Goal: Task Accomplishment & Management: Complete application form

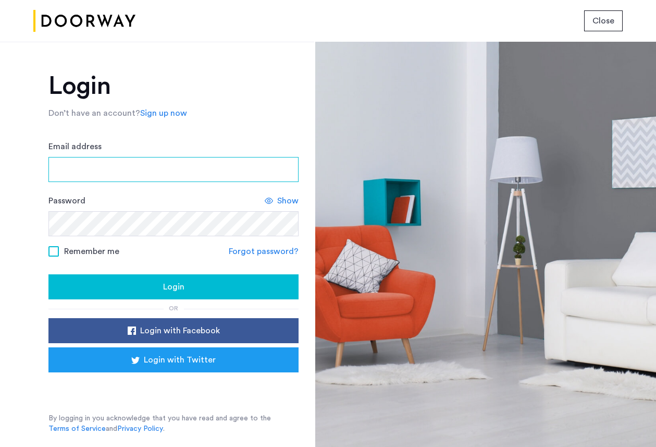
type input "**********"
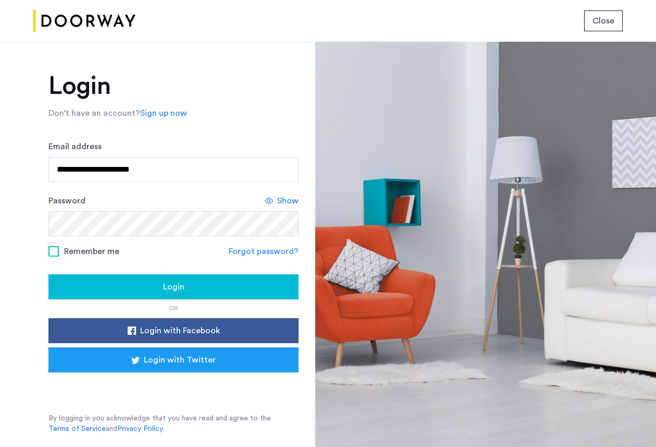
click at [166, 288] on span "Login" at bounding box center [173, 286] width 21 height 13
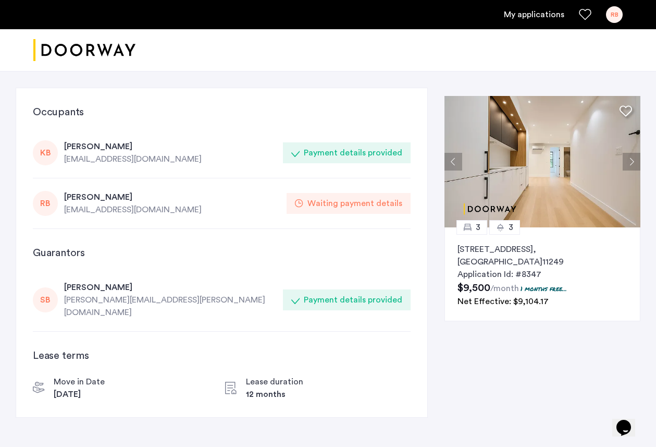
click at [79, 197] on div "[PERSON_NAME]" at bounding box center [172, 197] width 216 height 13
click at [539, 13] on link "My applications" at bounding box center [534, 14] width 60 height 13
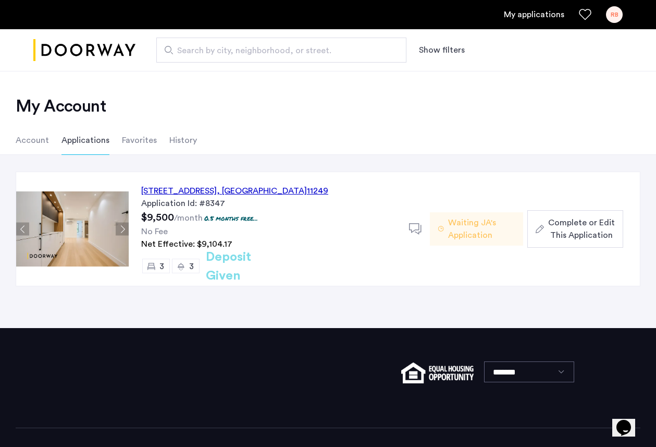
click at [238, 189] on div "143 North 9th Street, Unit 3L, Brooklyn , NY 11249" at bounding box center [234, 190] width 187 height 13
click at [581, 229] on span "Complete or Edit This Application" at bounding box center [581, 228] width 67 height 25
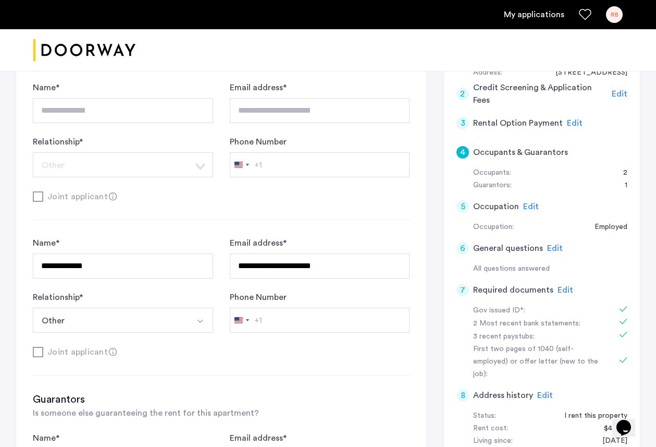
scroll to position [245, 0]
click at [567, 289] on span "Edit" at bounding box center [566, 289] width 16 height 8
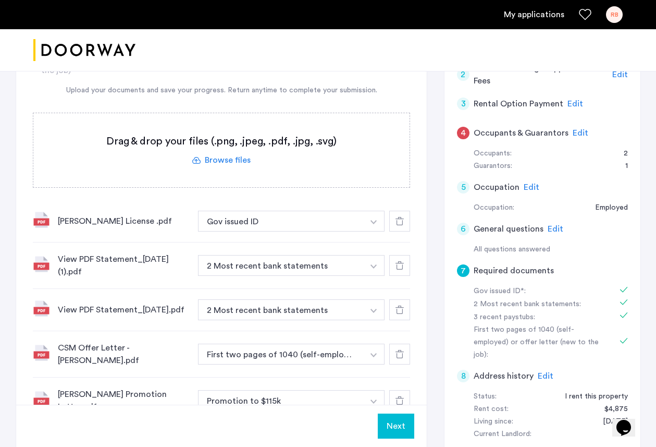
scroll to position [267, 0]
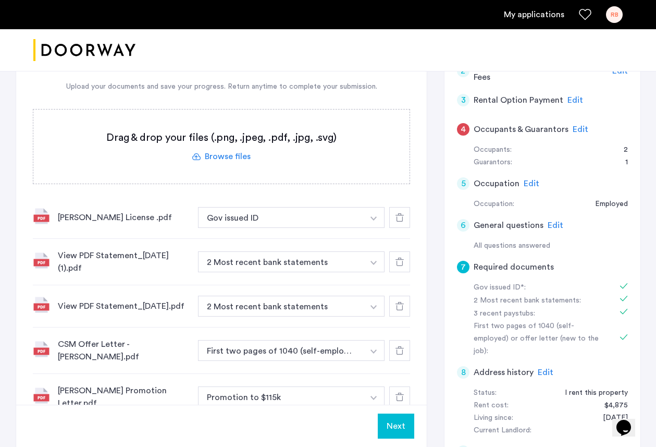
click at [238, 155] on label at bounding box center [221, 146] width 376 height 74
click at [0, 0] on input "file" at bounding box center [0, 0] width 0 height 0
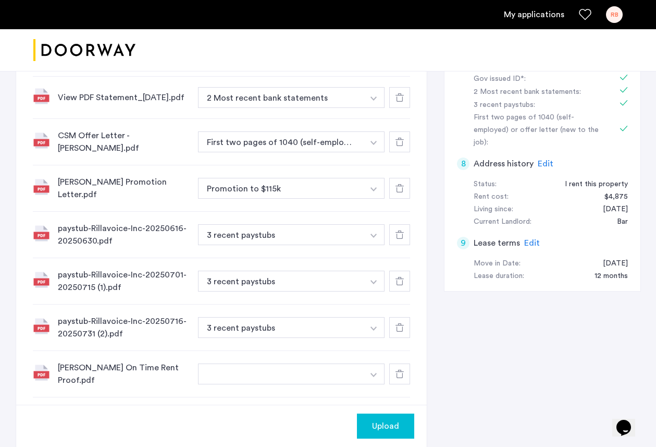
scroll to position [552, 0]
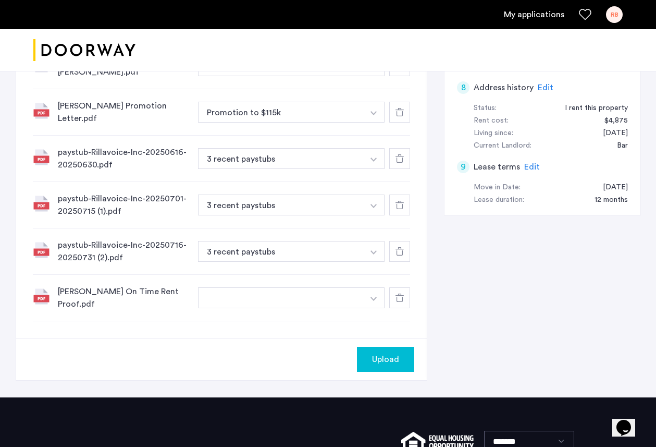
click at [216, 294] on button "button" at bounding box center [281, 297] width 166 height 21
click at [316, 319] on input at bounding box center [292, 319] width 186 height 18
type input "******"
type input "**********"
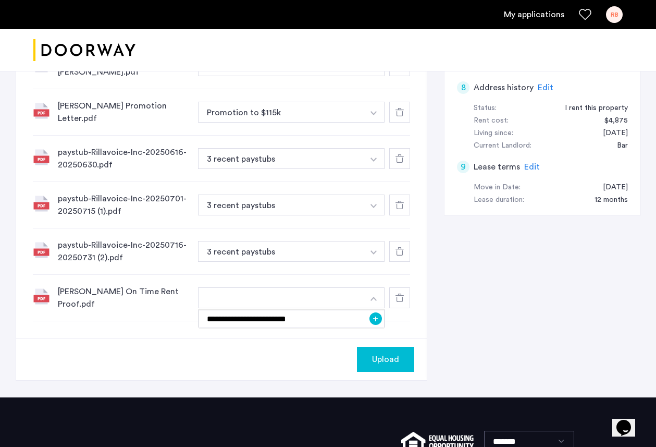
click at [319, 342] on div "Upload" at bounding box center [221, 359] width 411 height 42
click at [305, 292] on button "button" at bounding box center [281, 297] width 166 height 21
click at [293, 296] on button "button" at bounding box center [281, 297] width 166 height 21
click at [373, 315] on button "+" at bounding box center [375, 318] width 13 height 13
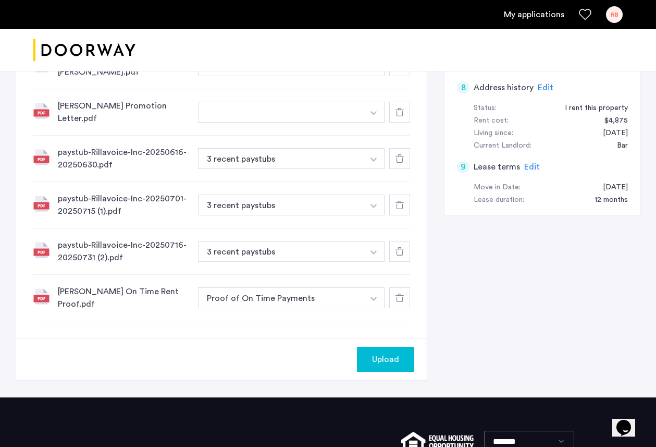
click at [381, 328] on div "7 Required documents Gov issued ID* 2 Most recent bank statements 3 recent pays…" at bounding box center [221, 10] width 411 height 653
click at [384, 353] on span "Upload" at bounding box center [385, 359] width 27 height 13
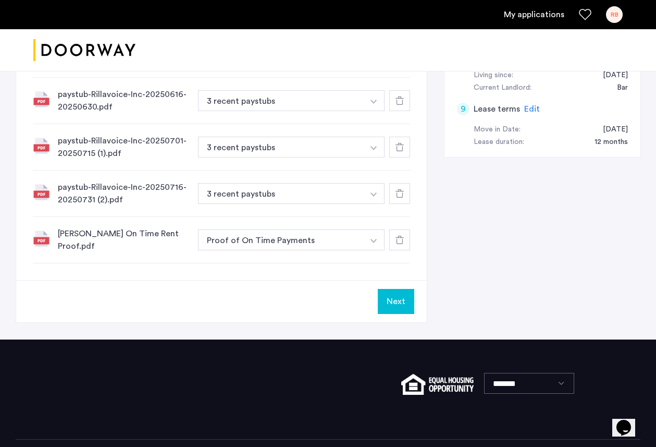
scroll to position [650, 0]
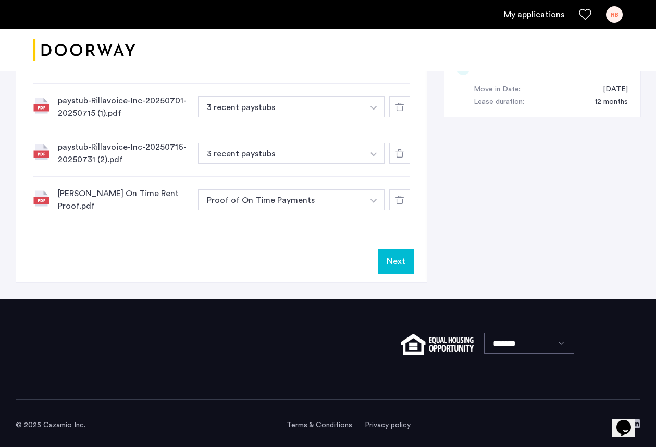
click at [392, 258] on button "Next" at bounding box center [396, 261] width 36 height 25
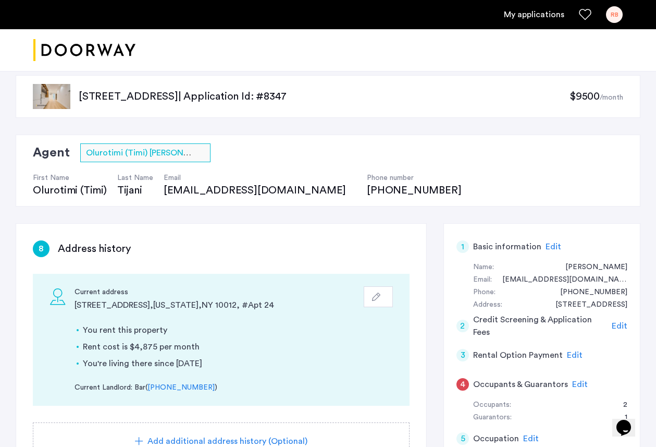
scroll to position [0, 0]
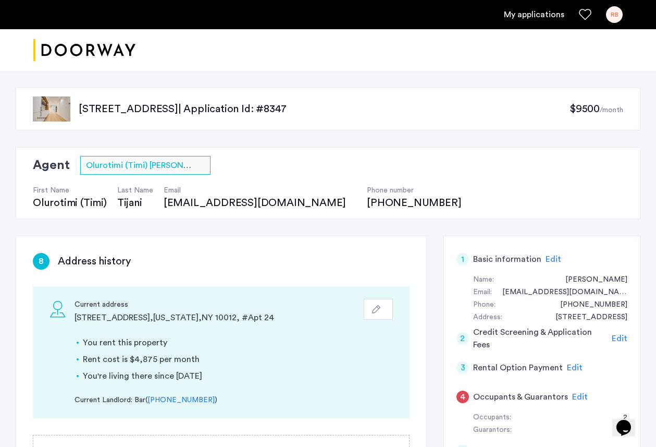
click at [364, 228] on div "143 North 9th Street, Unit 3L, Brooklyn, NY 11249 | Application Id: #8347 $9500…" at bounding box center [328, 427] width 656 height 713
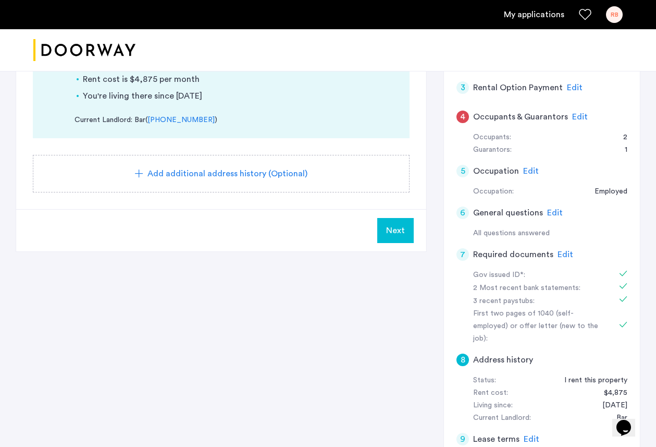
scroll to position [251, 0]
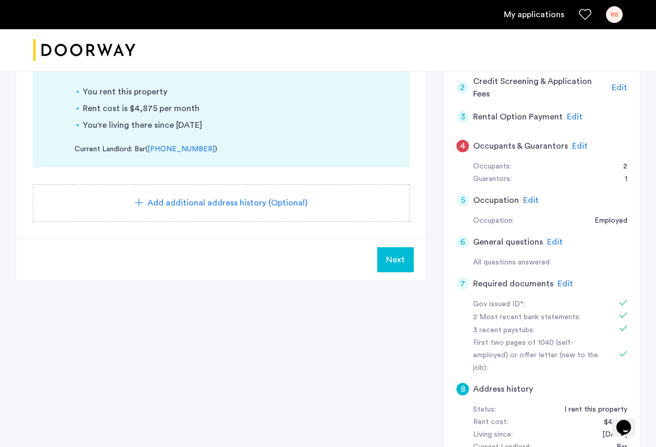
click at [404, 256] on span "Next" at bounding box center [395, 259] width 19 height 13
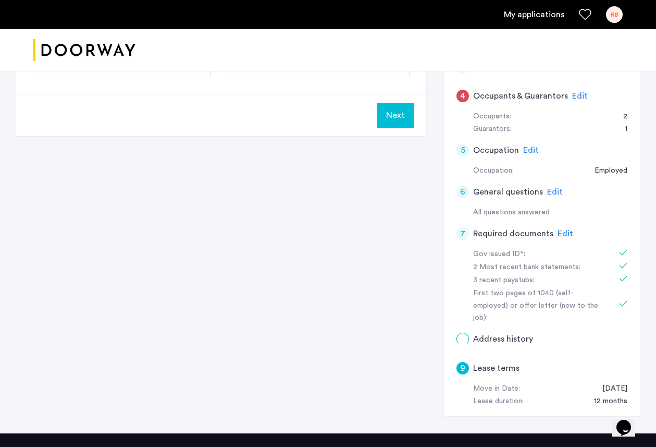
scroll to position [0, 0]
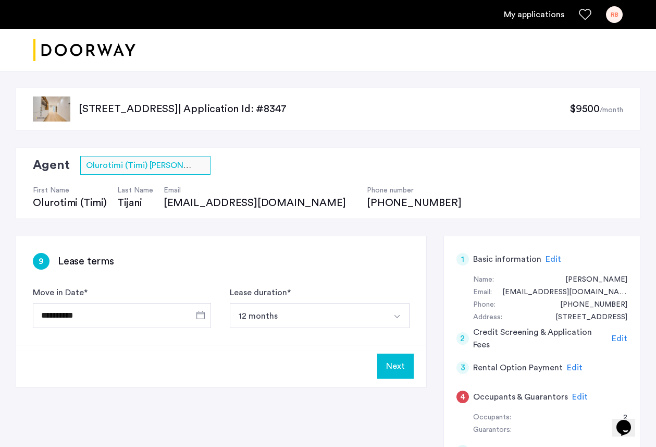
click at [390, 359] on button "Next" at bounding box center [395, 365] width 36 height 25
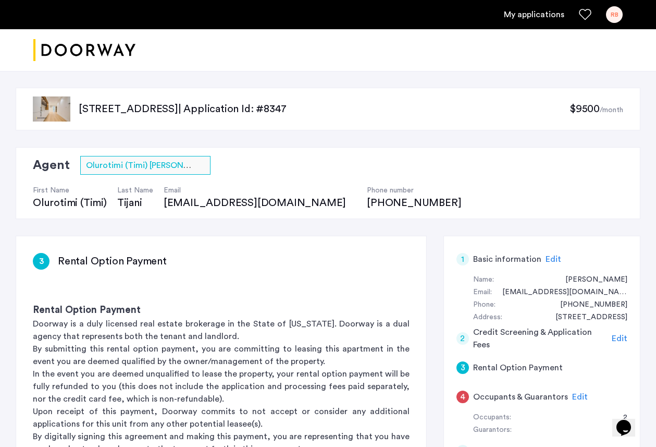
scroll to position [393, 0]
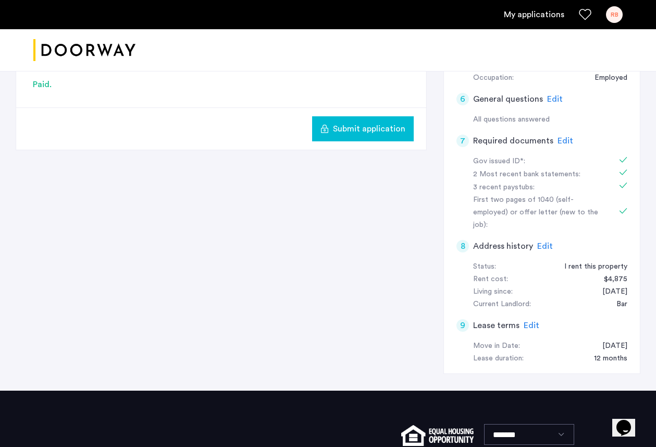
click at [372, 131] on span "Submit application" at bounding box center [369, 128] width 72 height 13
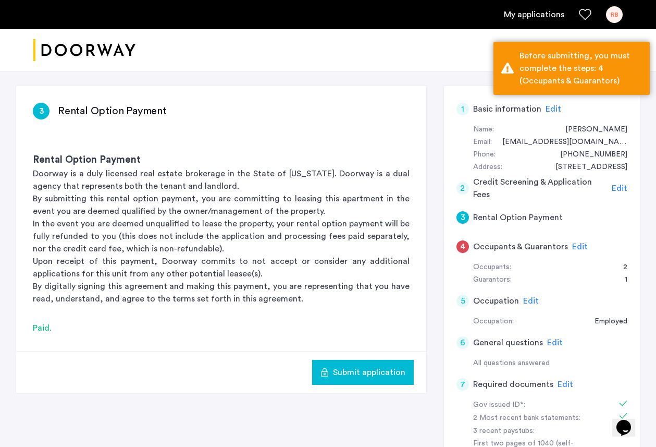
scroll to position [103, 0]
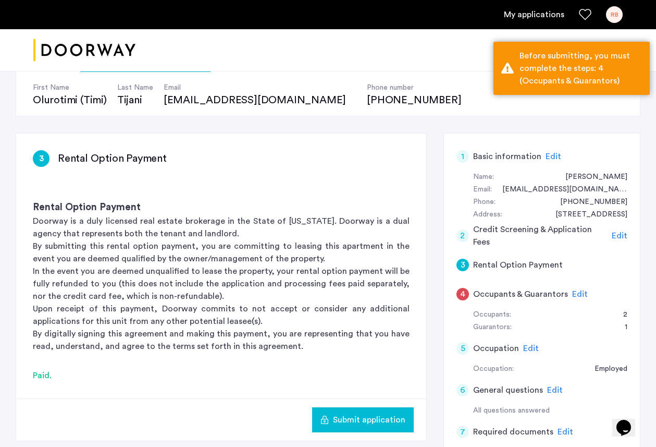
click at [575, 292] on span "Edit" at bounding box center [580, 294] width 16 height 8
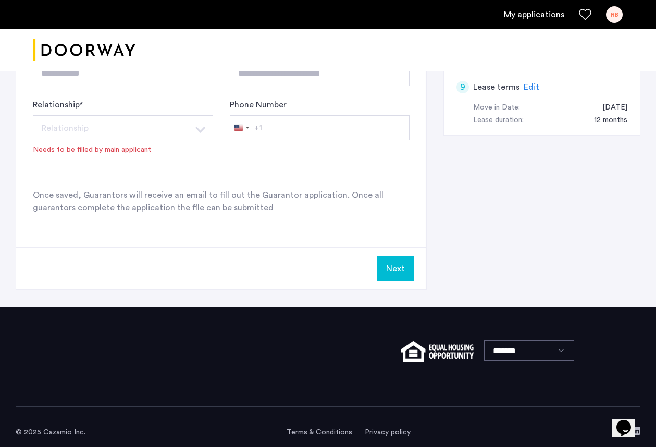
scroll to position [630, 0]
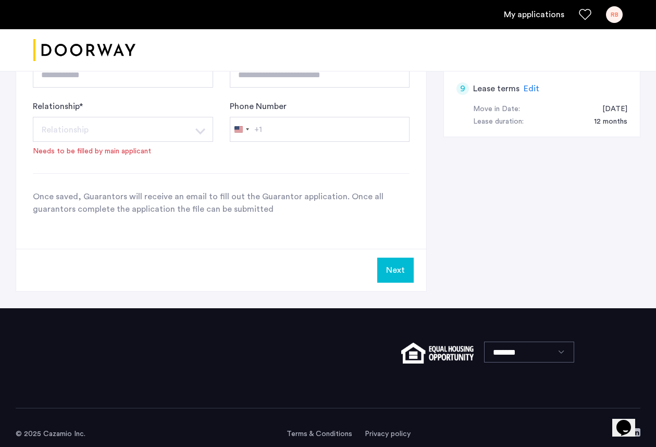
click at [404, 268] on button "Next" at bounding box center [395, 269] width 36 height 25
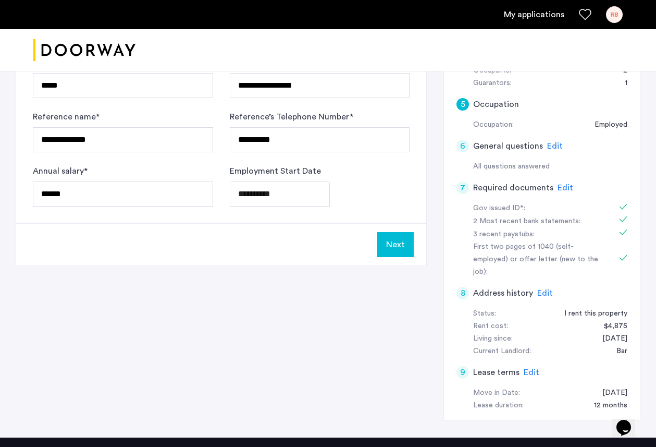
scroll to position [474, 0]
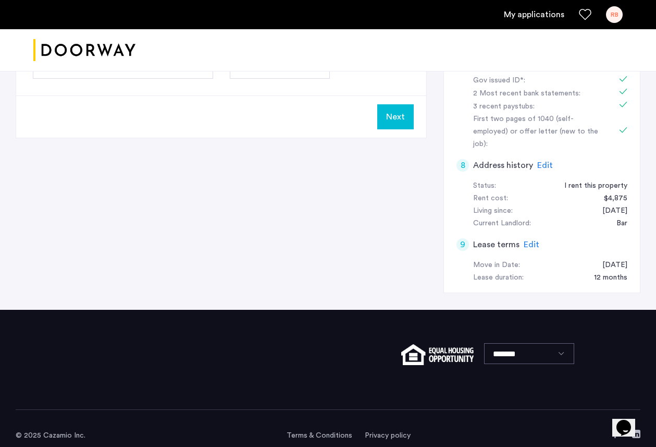
click at [390, 119] on button "Next" at bounding box center [395, 116] width 36 height 25
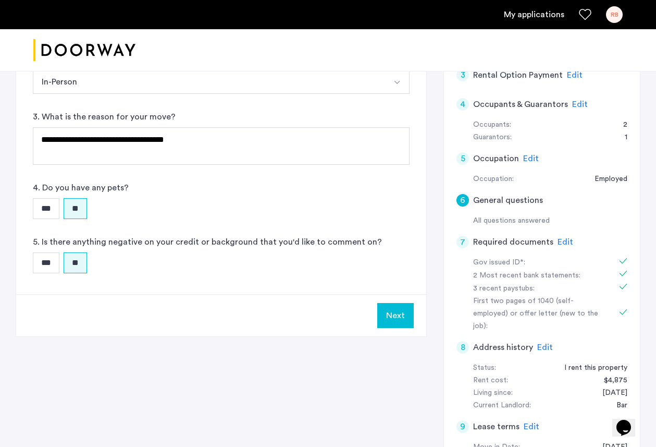
scroll to position [291, 0]
click at [565, 243] on span "Edit" at bounding box center [566, 243] width 16 height 8
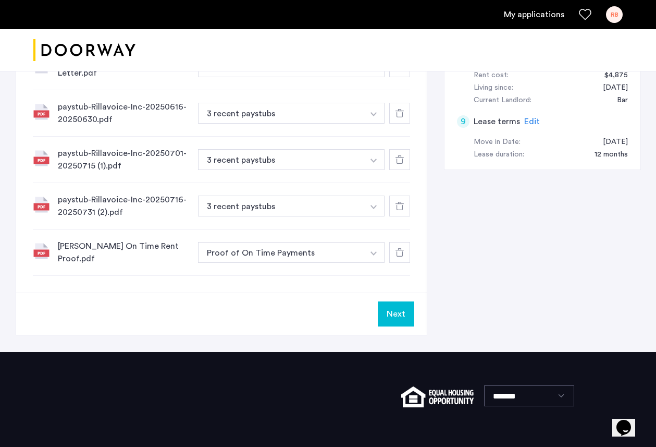
scroll to position [599, 0]
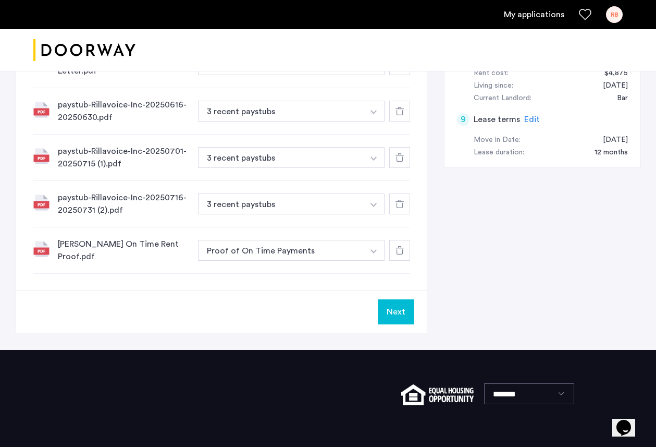
click at [387, 311] on button "Next" at bounding box center [396, 311] width 36 height 25
